Goal: Transaction & Acquisition: Purchase product/service

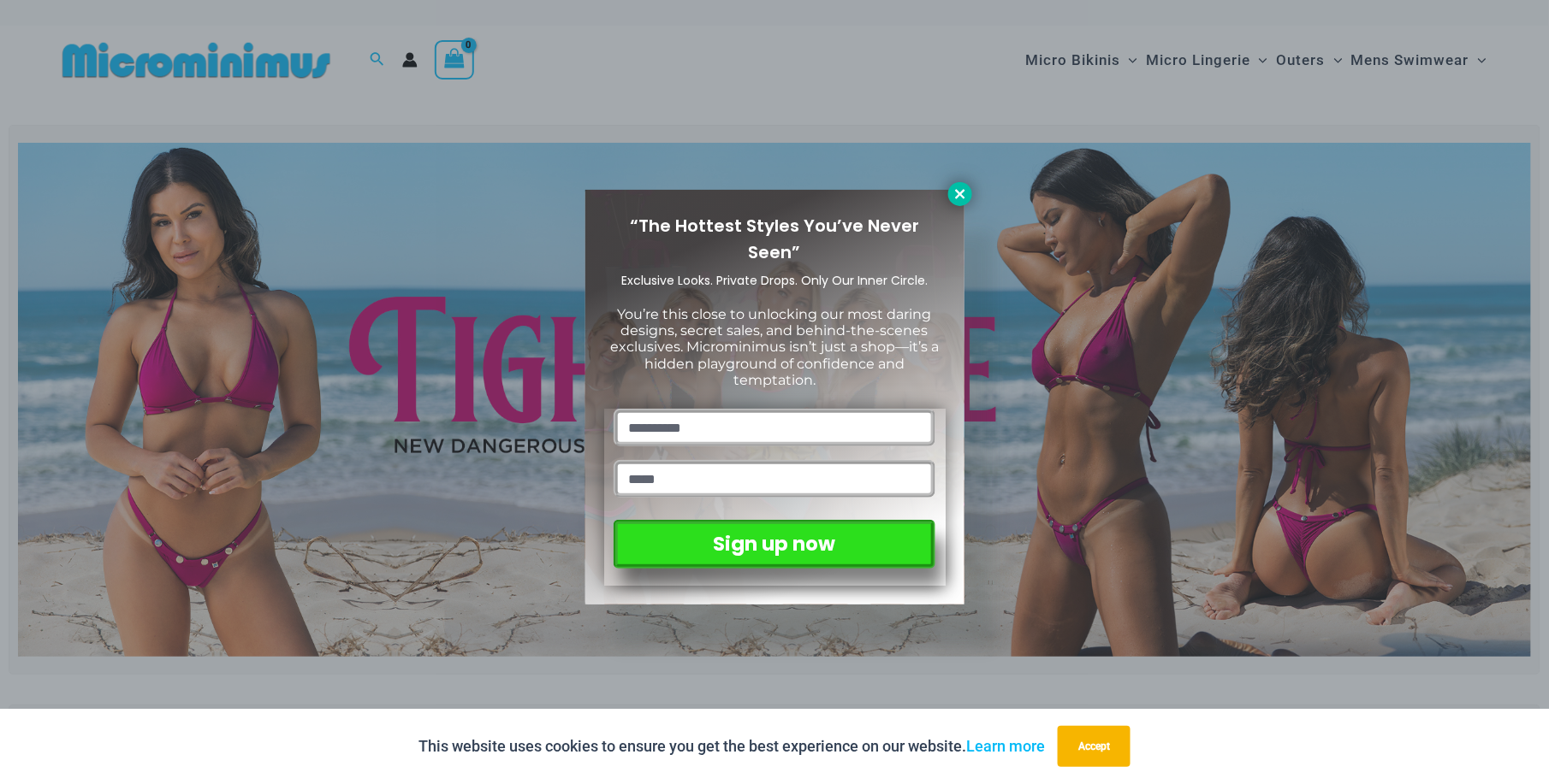
click at [963, 186] on icon at bounding box center [960, 194] width 15 height 15
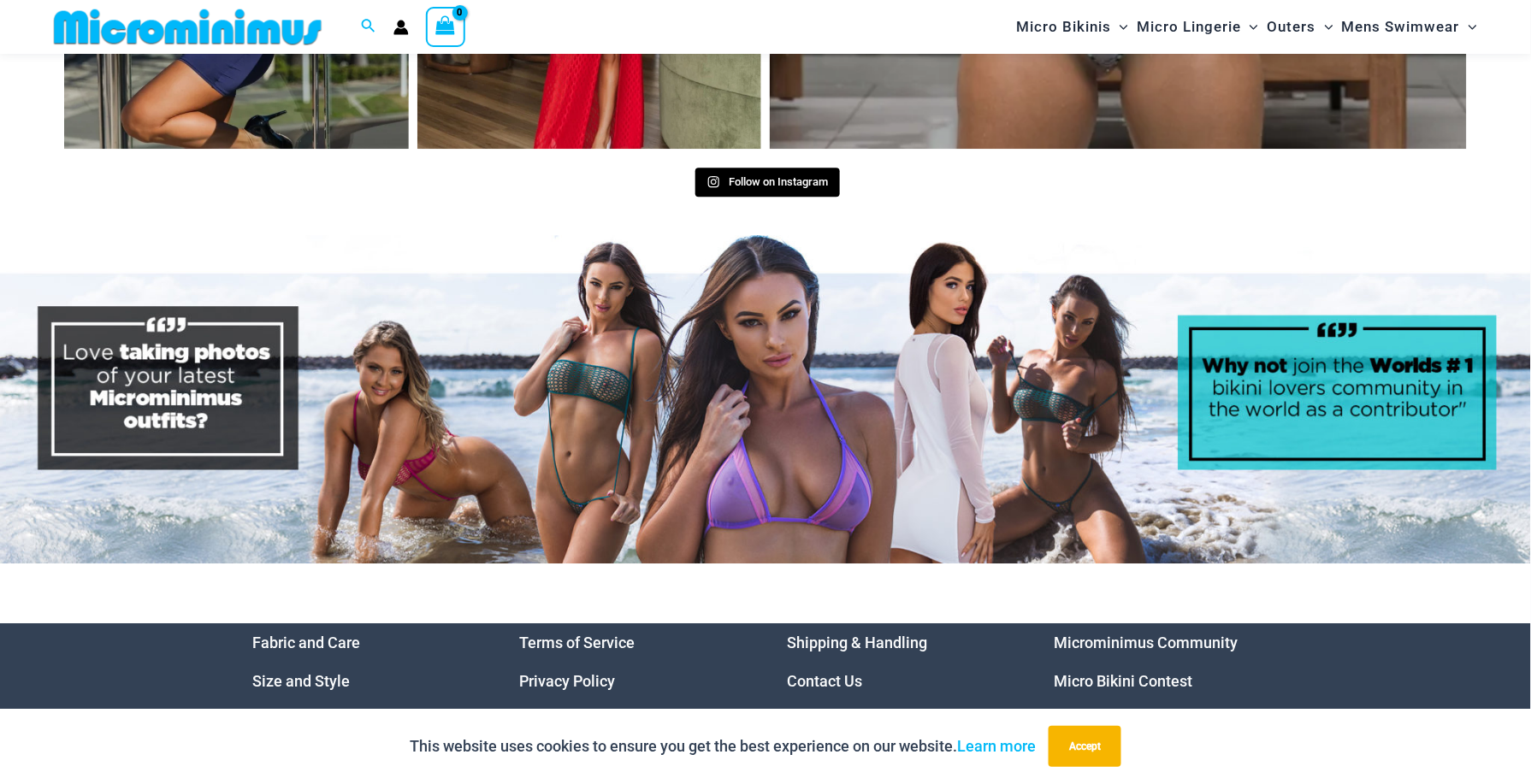
scroll to position [8653, 0]
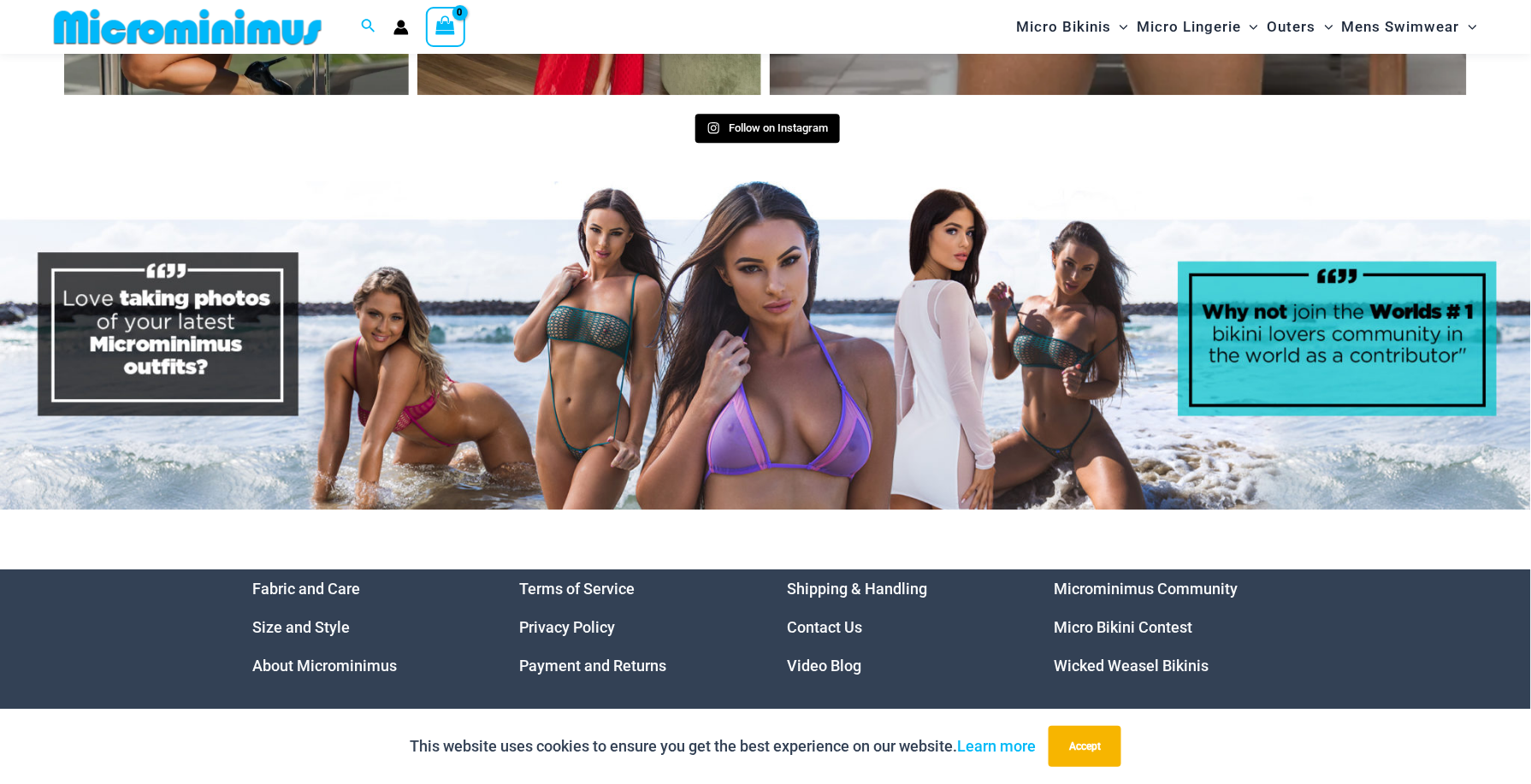
click at [593, 364] on img at bounding box center [765, 346] width 1531 height 329
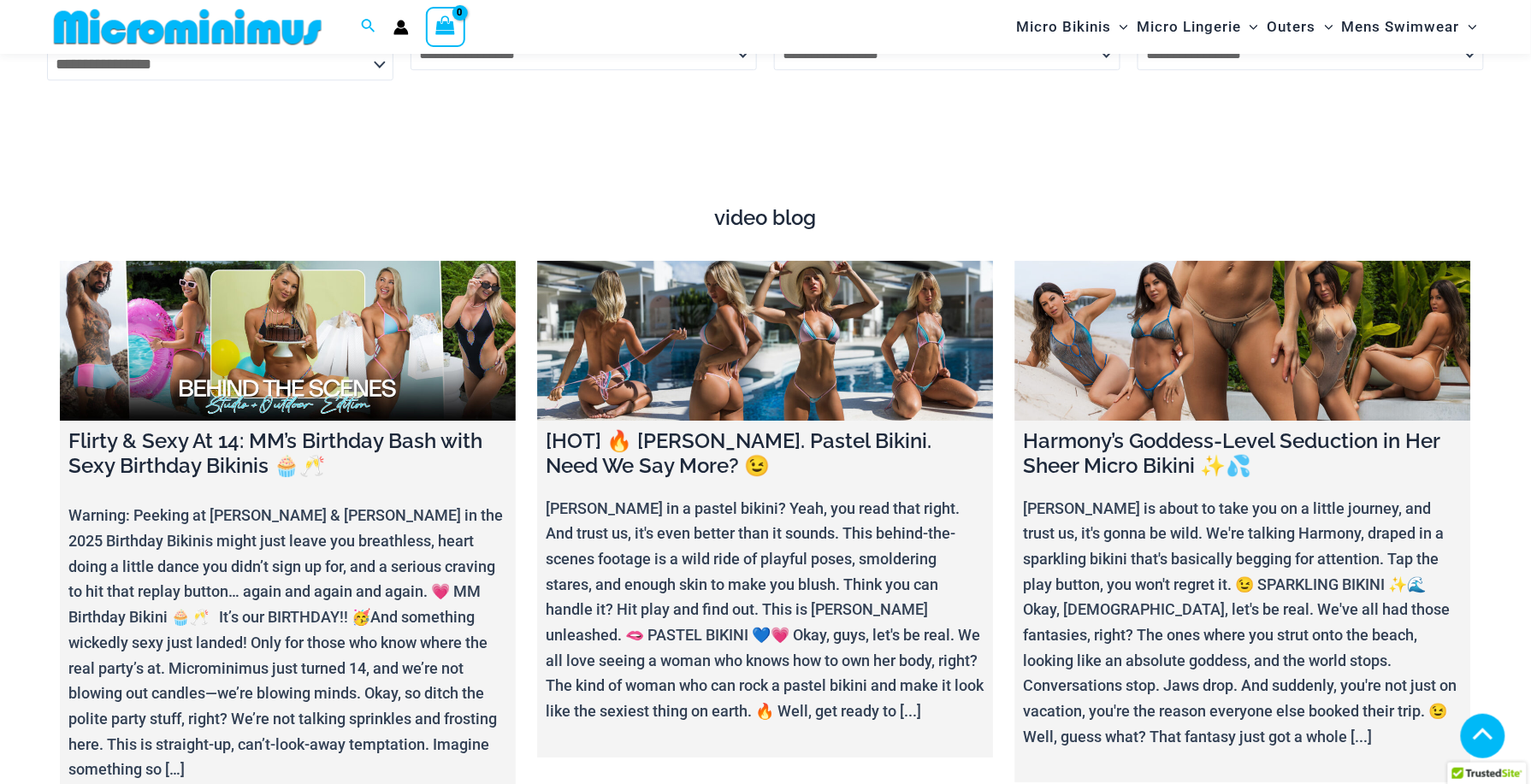
scroll to position [6105, 0]
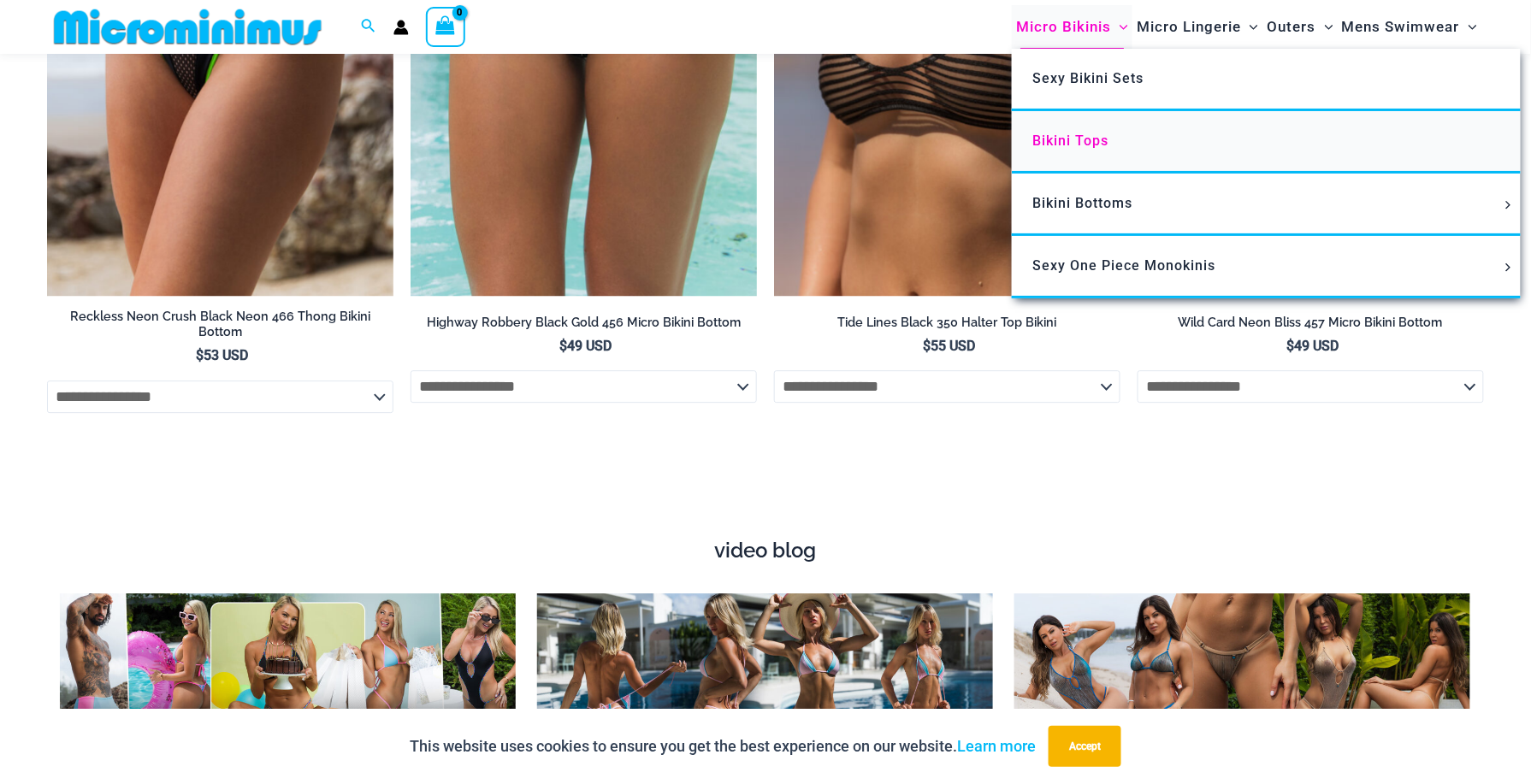
click at [1061, 134] on span "Bikini Tops" at bounding box center [1070, 141] width 76 height 16
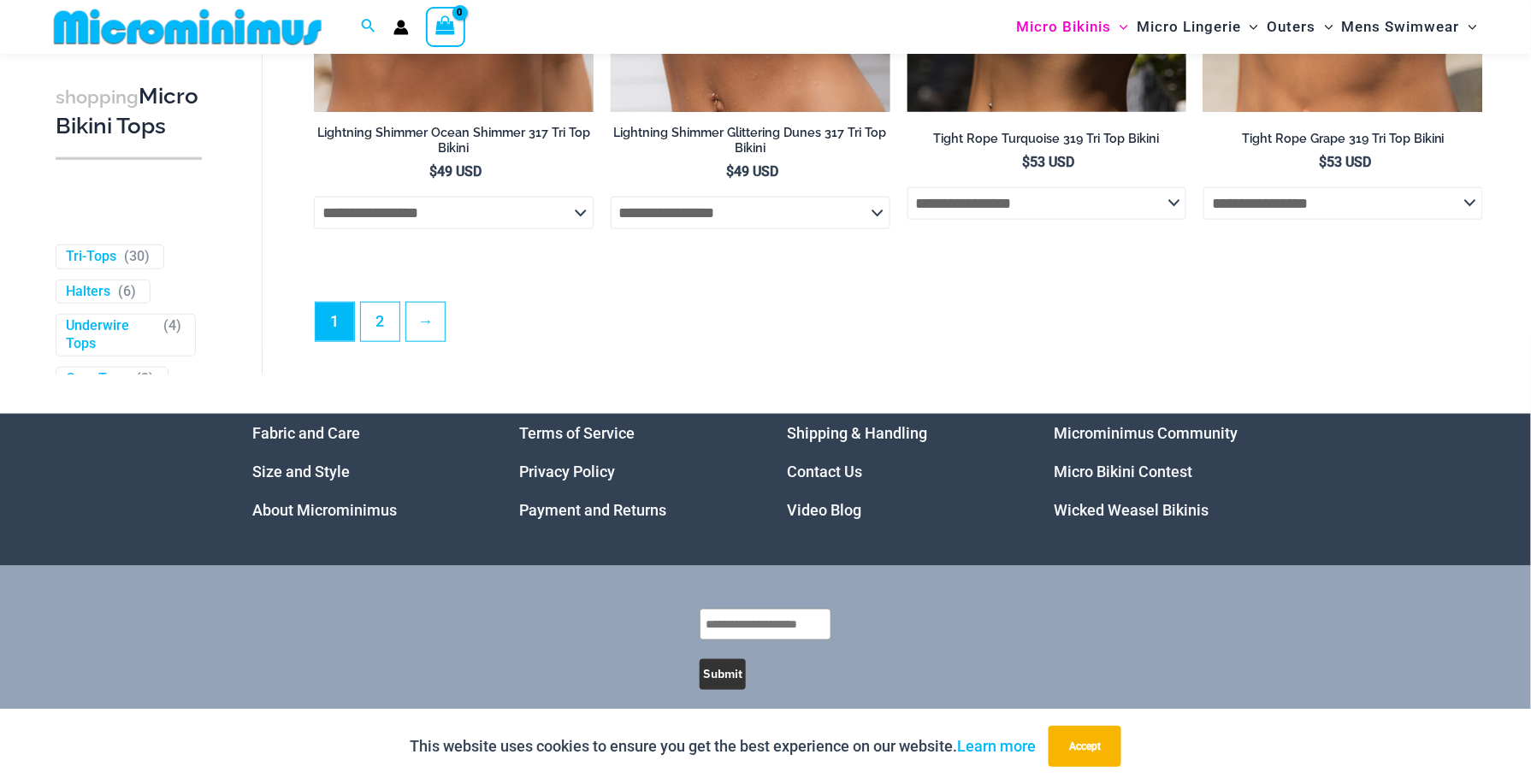
scroll to position [5141, 0]
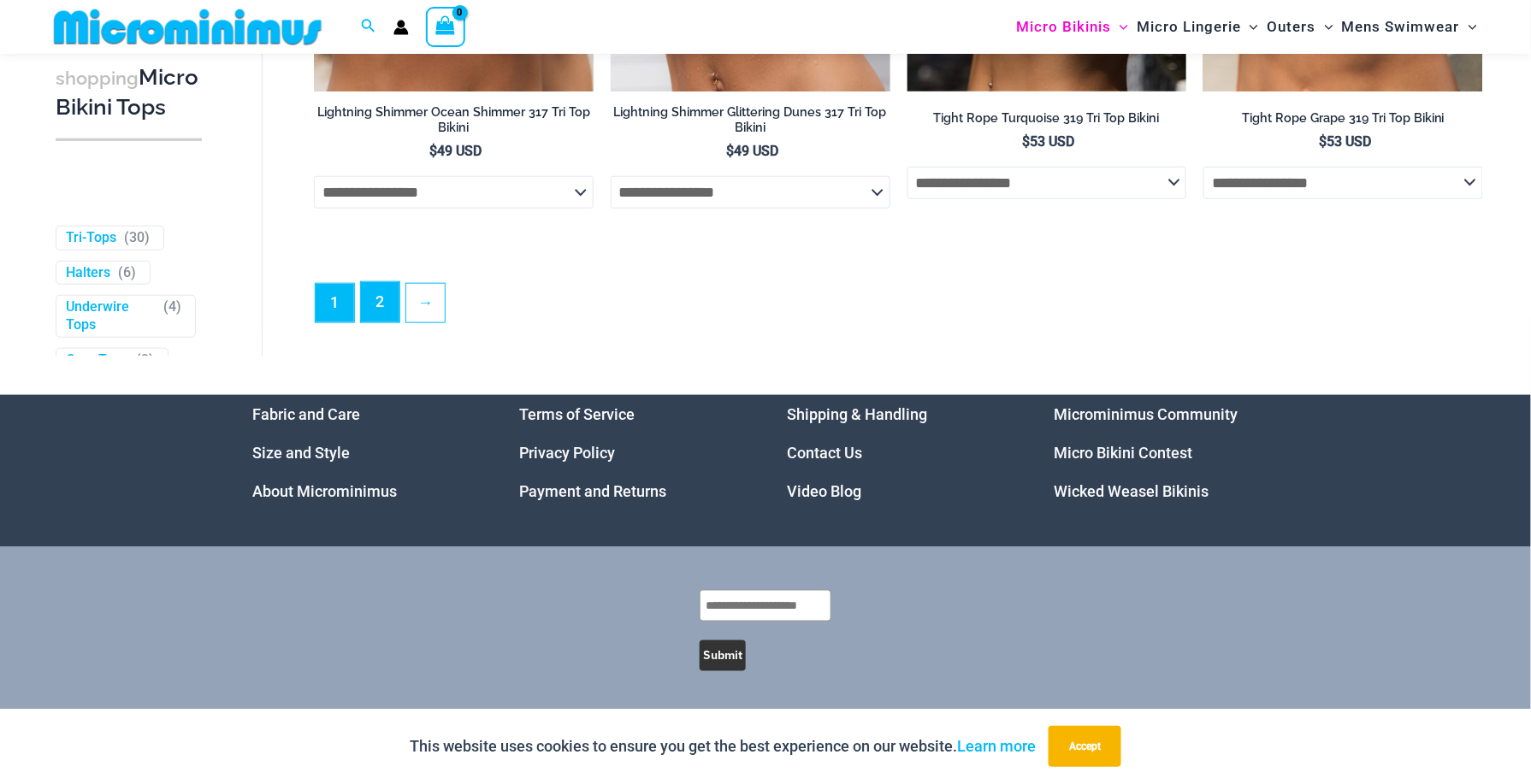
click at [390, 313] on link "2" at bounding box center [380, 303] width 38 height 40
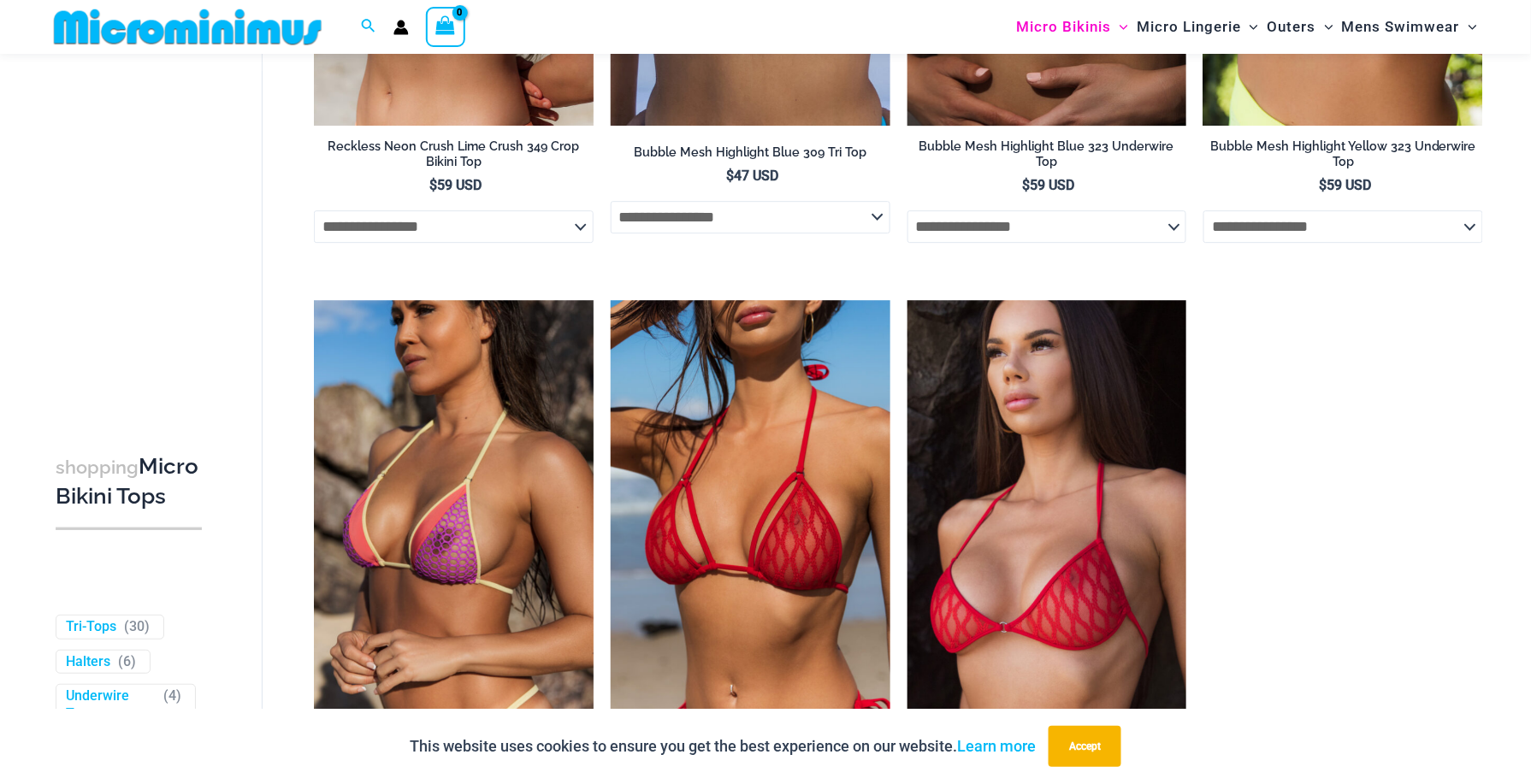
scroll to position [1711, 0]
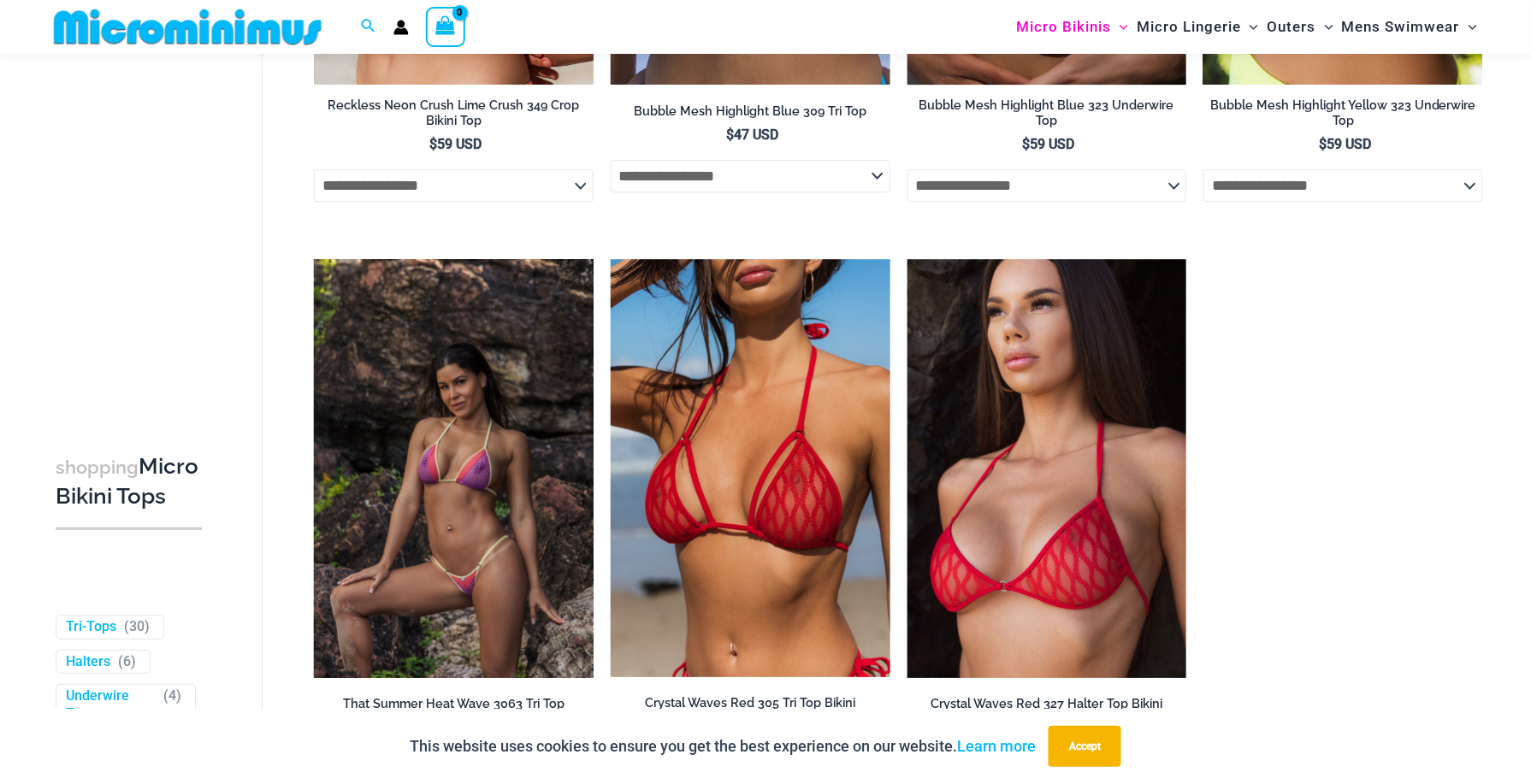
click at [471, 452] on img at bounding box center [454, 468] width 280 height 419
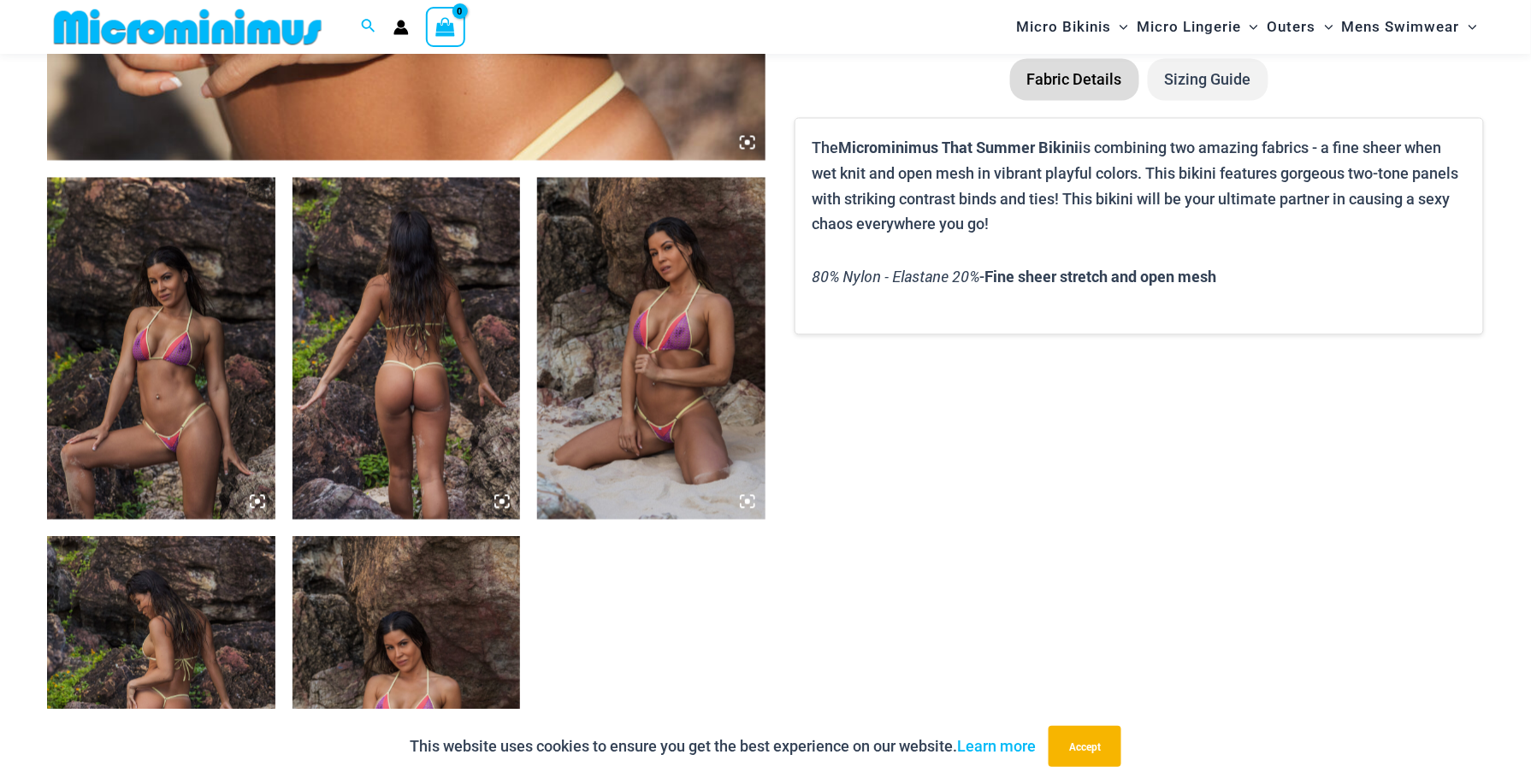
scroll to position [1140, 0]
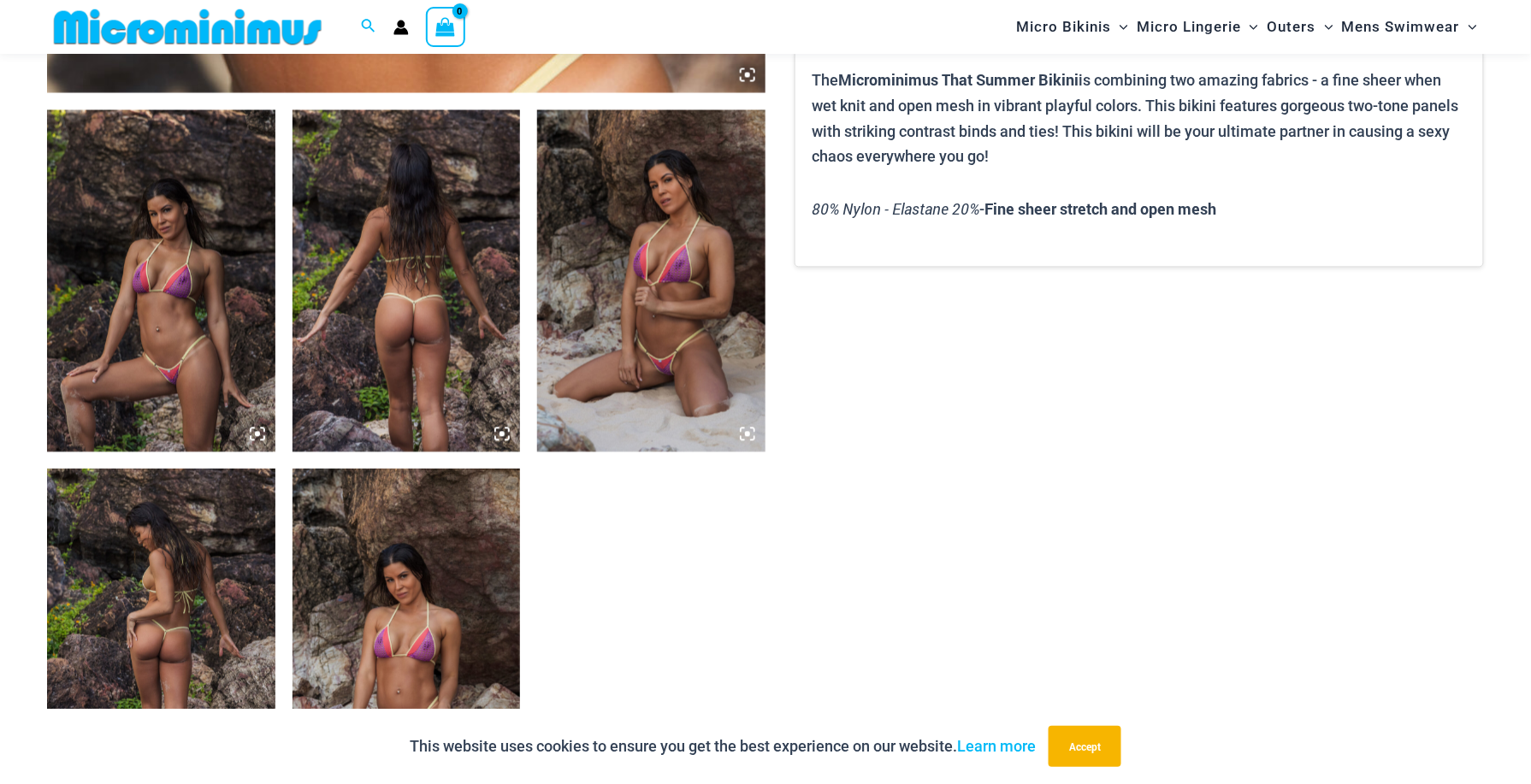
click at [659, 233] on img at bounding box center [651, 281] width 228 height 342
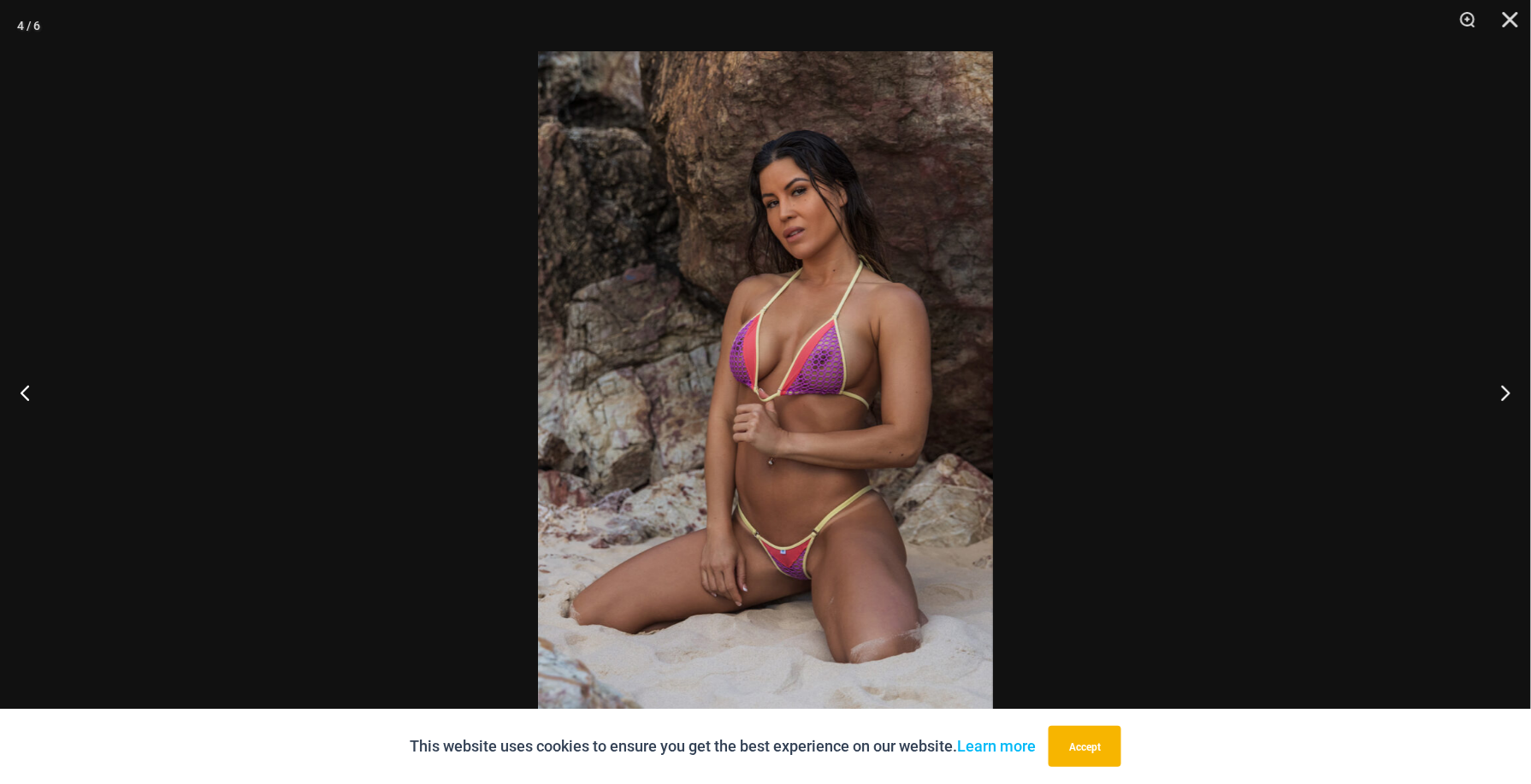
click at [808, 341] on img at bounding box center [765, 392] width 455 height 681
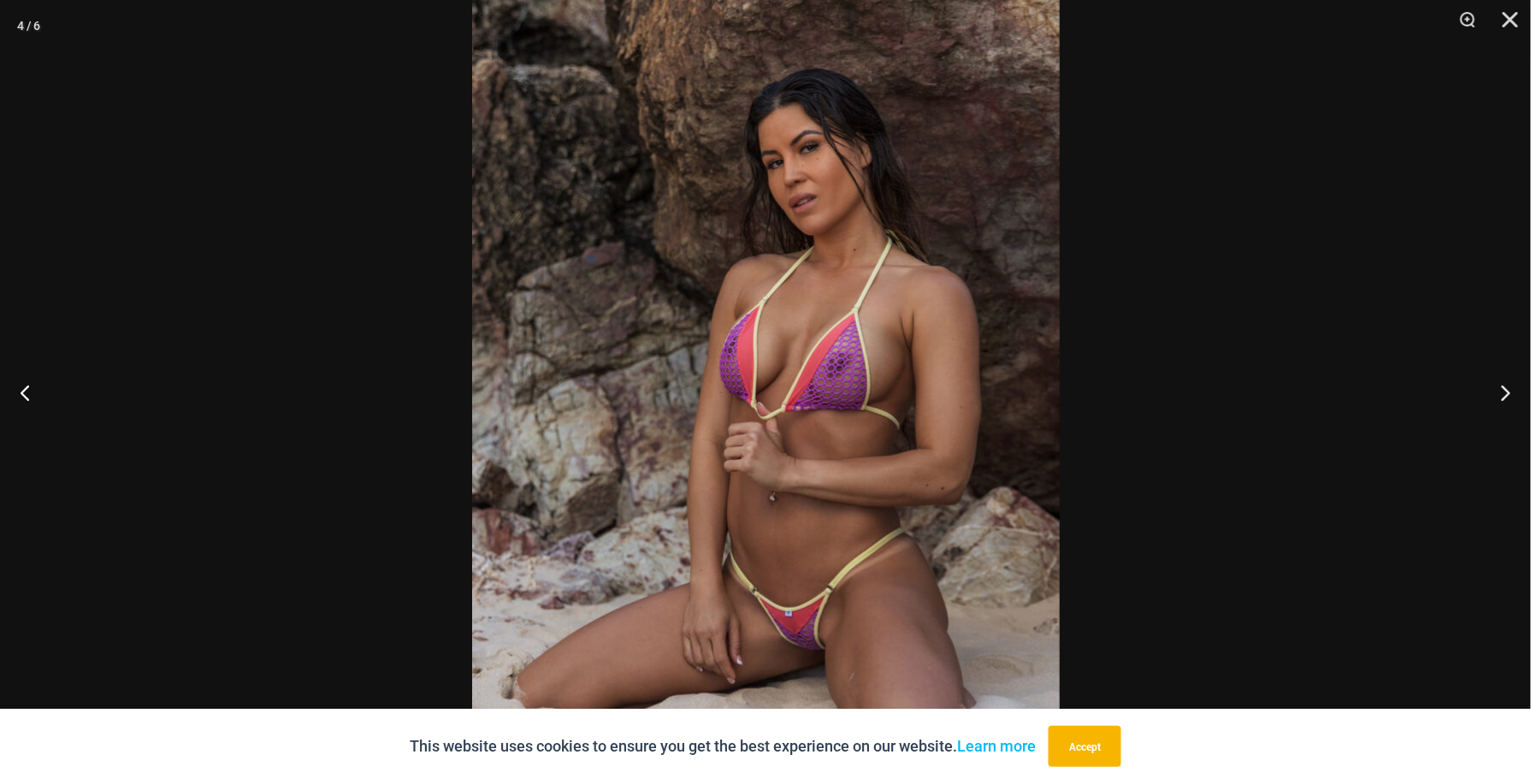
click at [816, 383] on img at bounding box center [766, 407] width 588 height 881
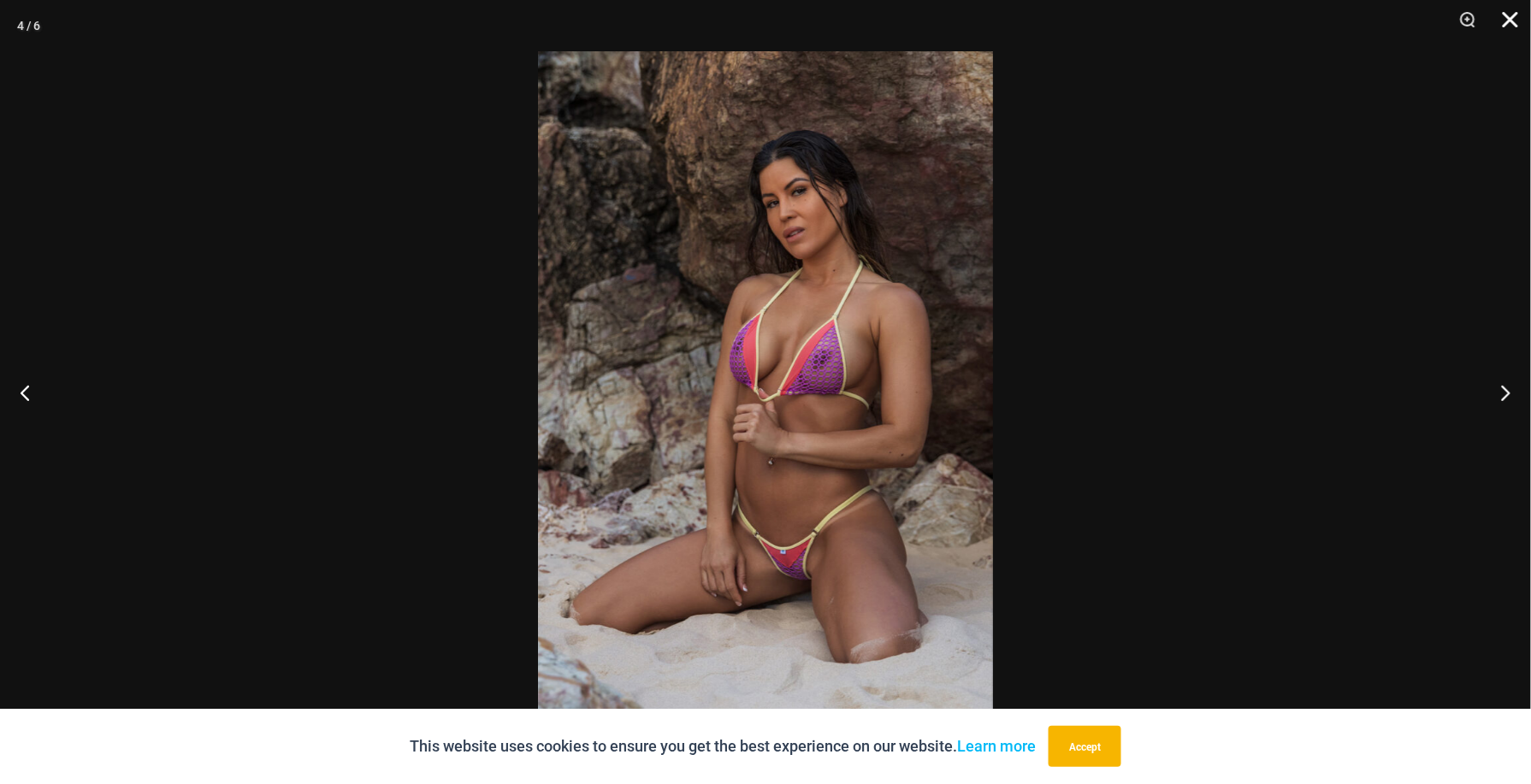
click at [1506, 12] on button "Close" at bounding box center [1505, 25] width 43 height 51
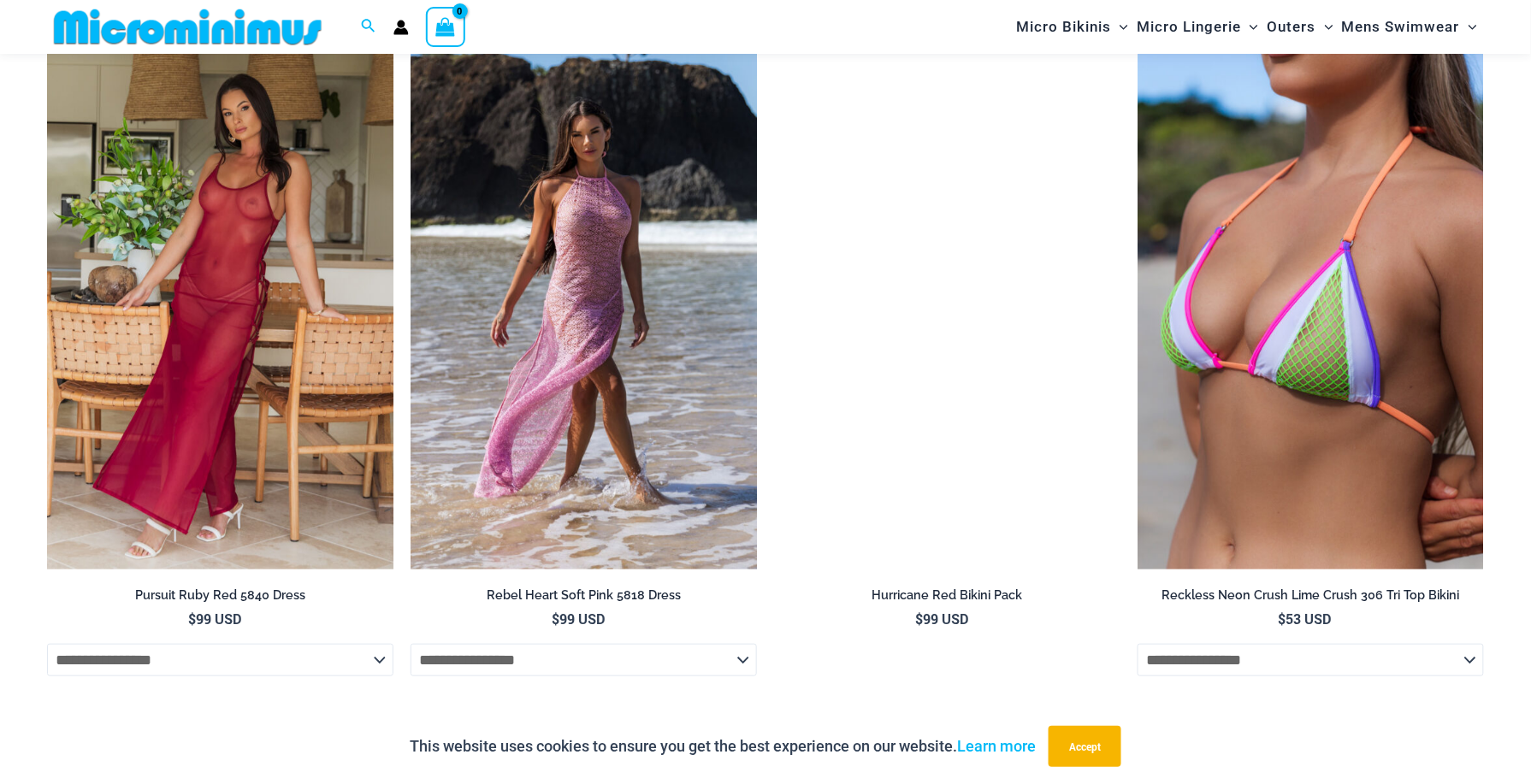
scroll to position [4790, 0]
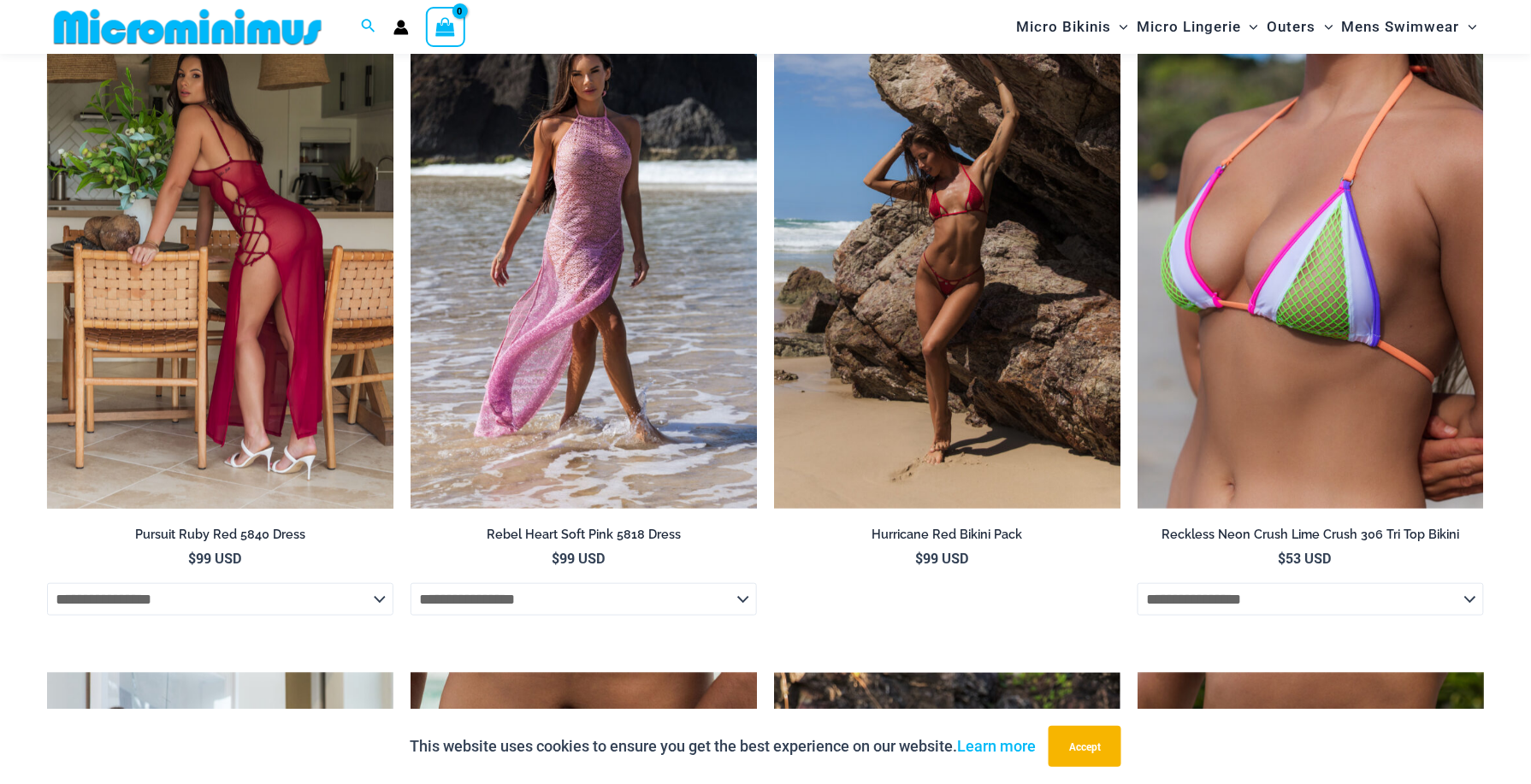
click at [233, 305] on img at bounding box center [220, 249] width 346 height 520
